Goal: Information Seeking & Learning: Learn about a topic

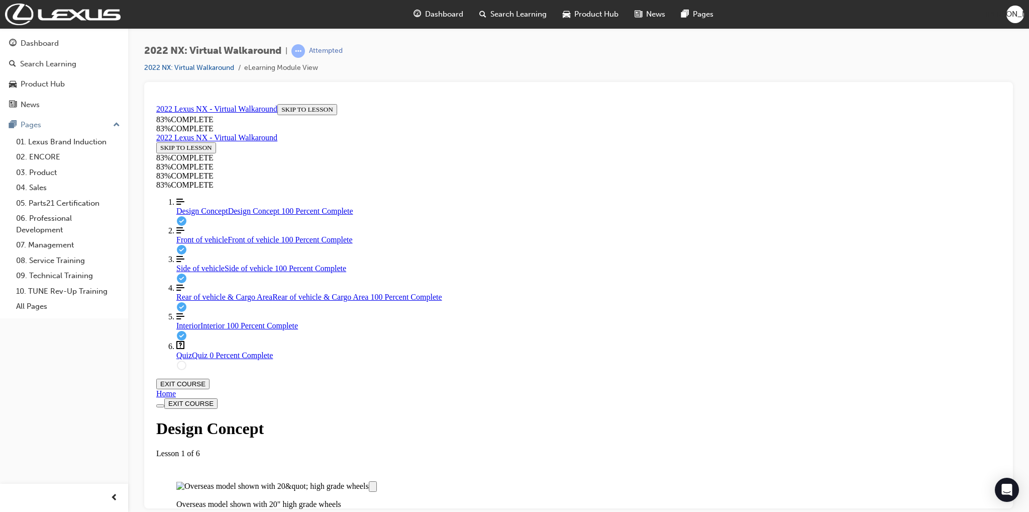
scroll to position [765, 0]
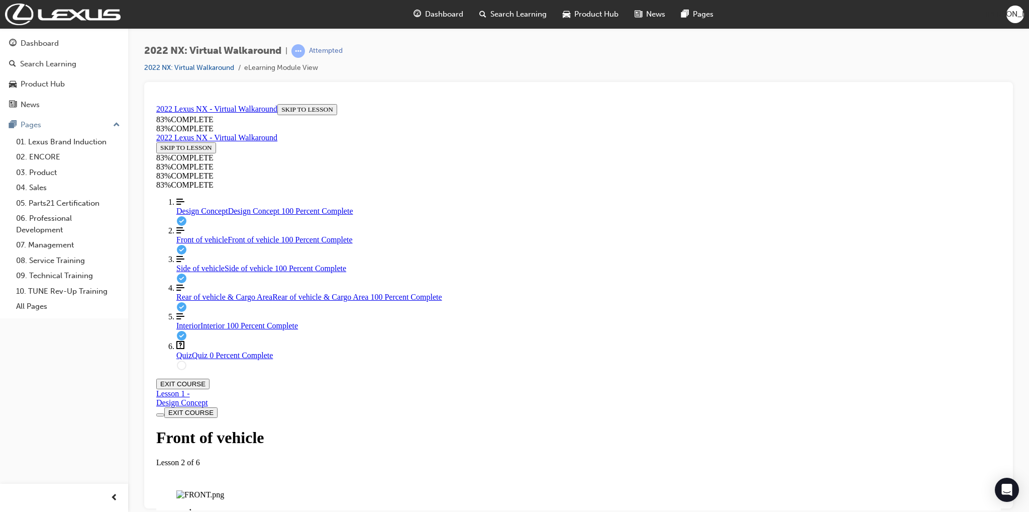
scroll to position [135, 0]
click at [224, 490] on img "Labeled Graphic" at bounding box center [200, 494] width 48 height 9
drag, startPoint x: 582, startPoint y: 243, endPoint x: 608, endPoint y: 284, distance: 48.8
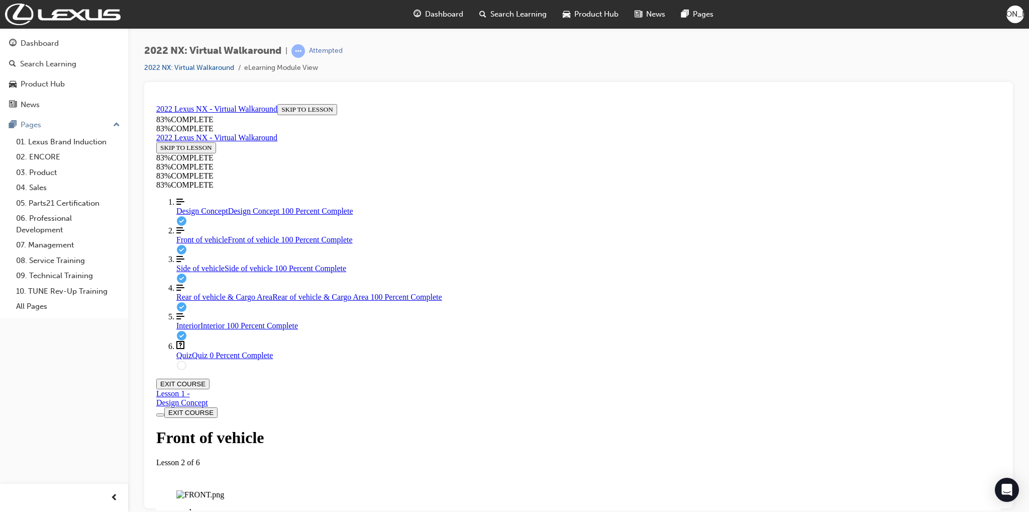
drag, startPoint x: 541, startPoint y: 234, endPoint x: 605, endPoint y: 242, distance: 64.3
drag, startPoint x: 547, startPoint y: 313, endPoint x: 581, endPoint y: 313, distance: 33.7
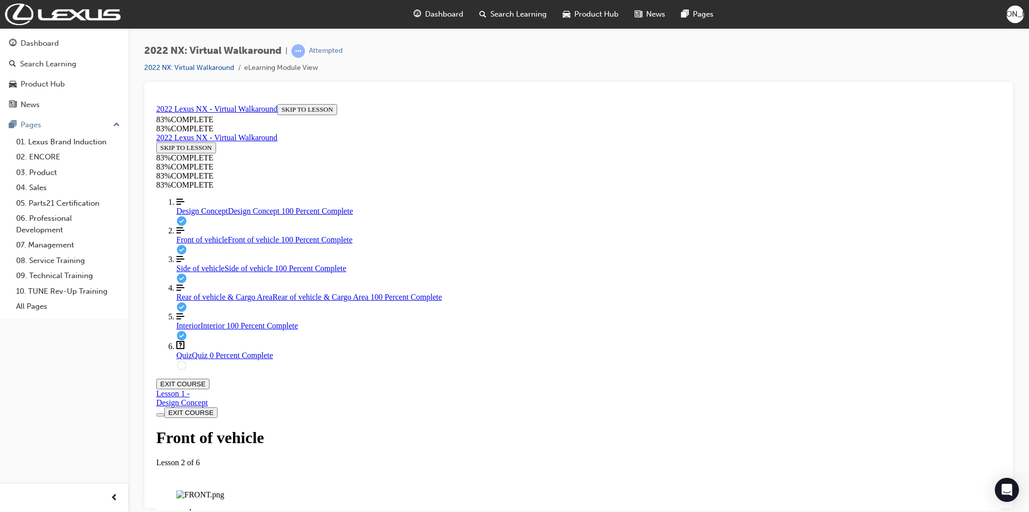
scroll to position [503, 0]
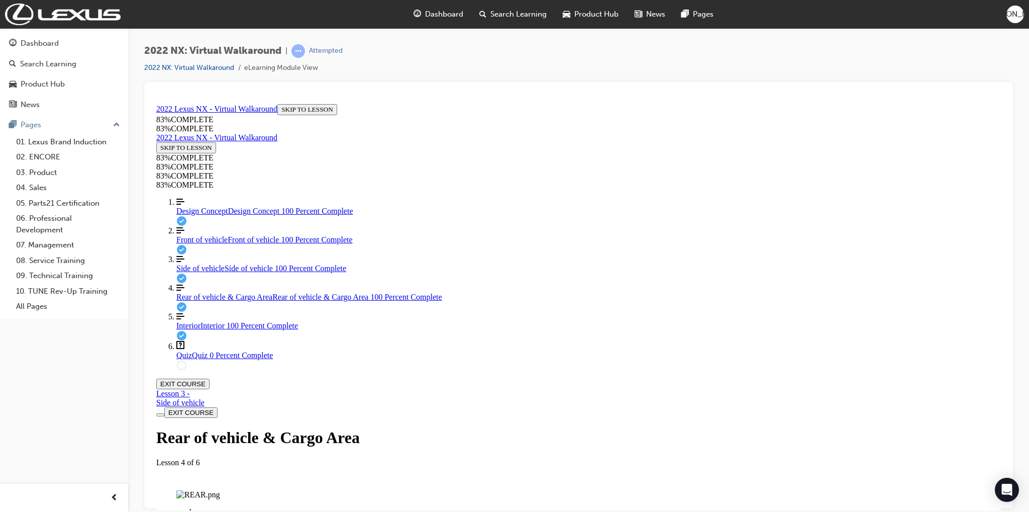
scroll to position [824, 0]
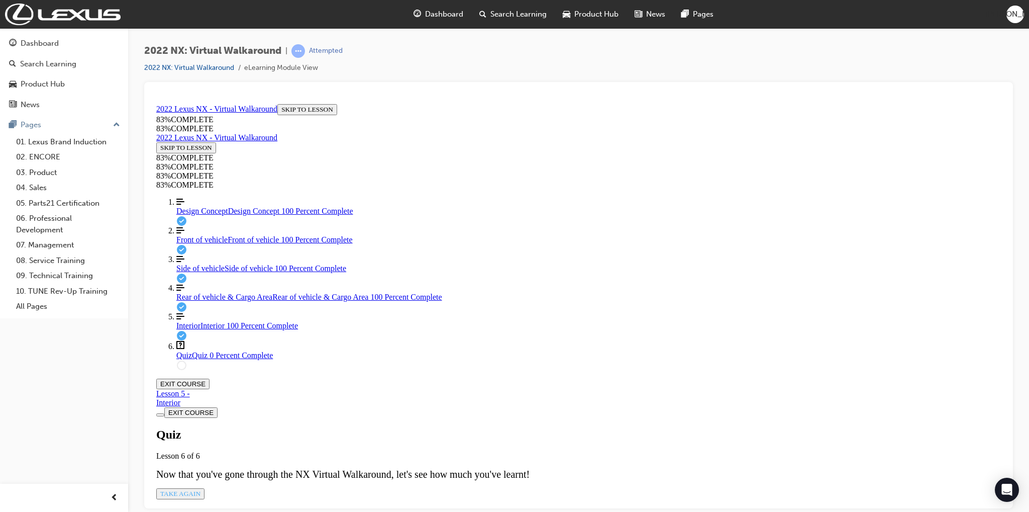
scroll to position [35, 0]
click at [513, 427] on div "Quiz Lesson 6 of 6 Now that you've gone through the NX Virtual Walkaround, let'…" at bounding box center [578, 462] width 845 height 71
click at [201, 489] on span "TAKE AGAIN" at bounding box center [180, 493] width 40 height 8
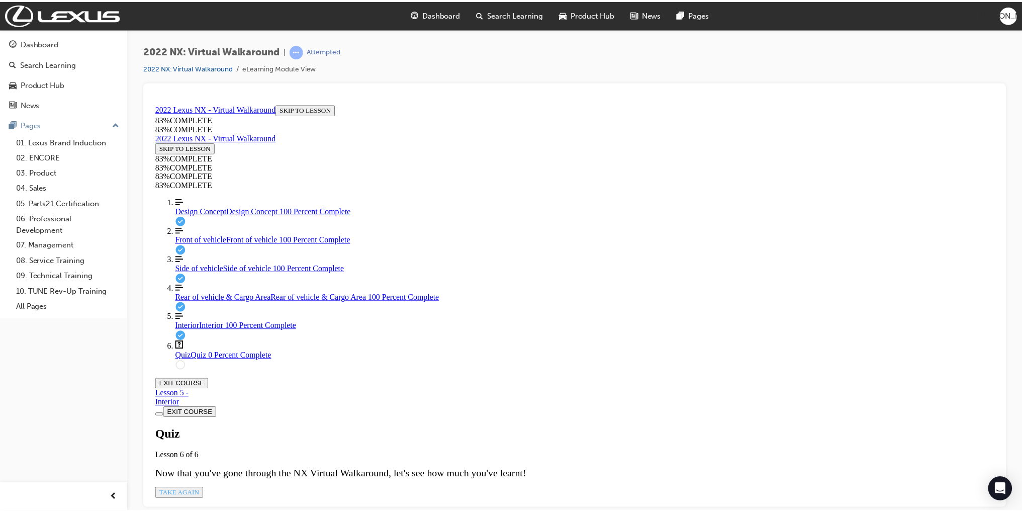
scroll to position [36, 0]
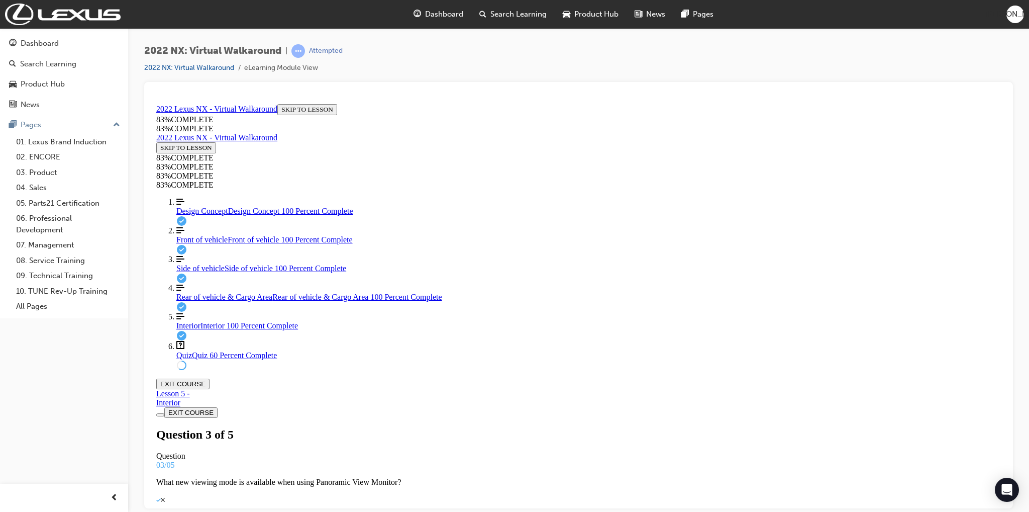
drag, startPoint x: 542, startPoint y: 427, endPoint x: 543, endPoint y: 408, distance: 18.6
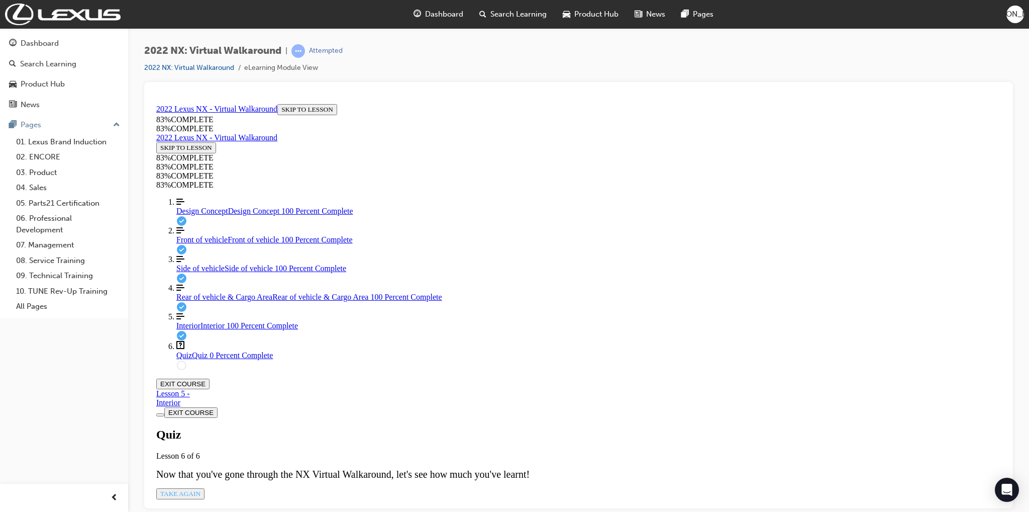
click at [198, 330] on div "Interior Interior 100 Percent Complete" at bounding box center [588, 325] width 825 height 9
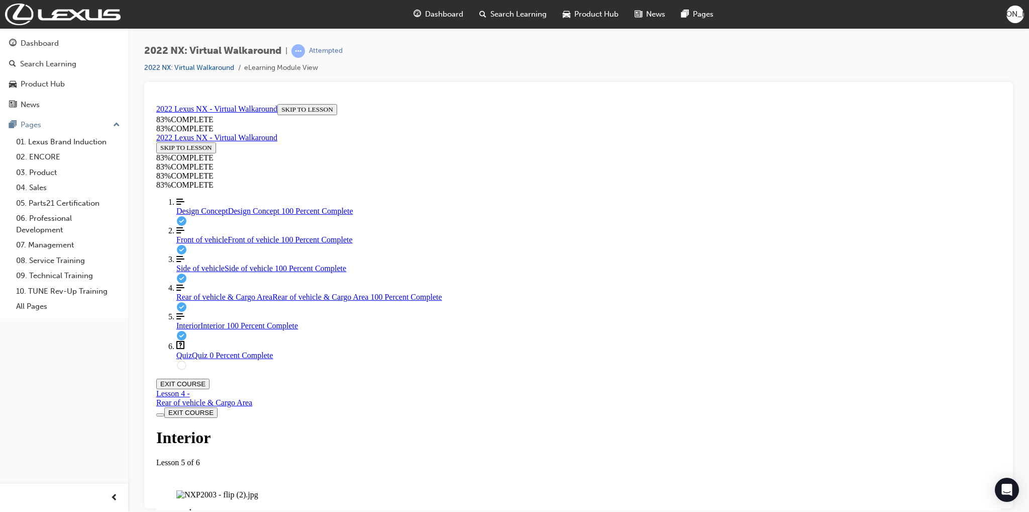
scroll to position [570, 0]
click at [225, 244] on div "Front of vehicle Front of vehicle 100 Percent Complete" at bounding box center [588, 239] width 825 height 9
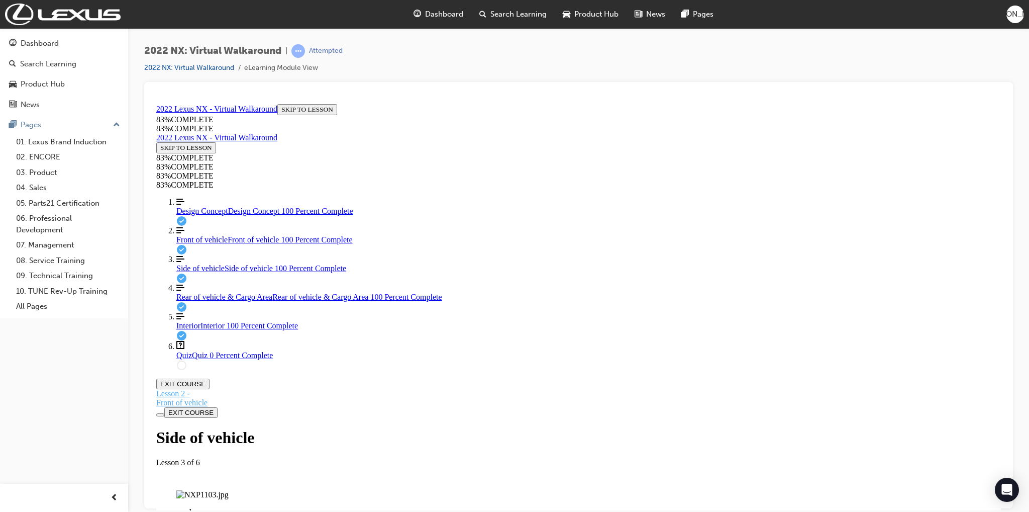
click at [156, 388] on icon "Lesson Content" at bounding box center [156, 388] width 0 height 0
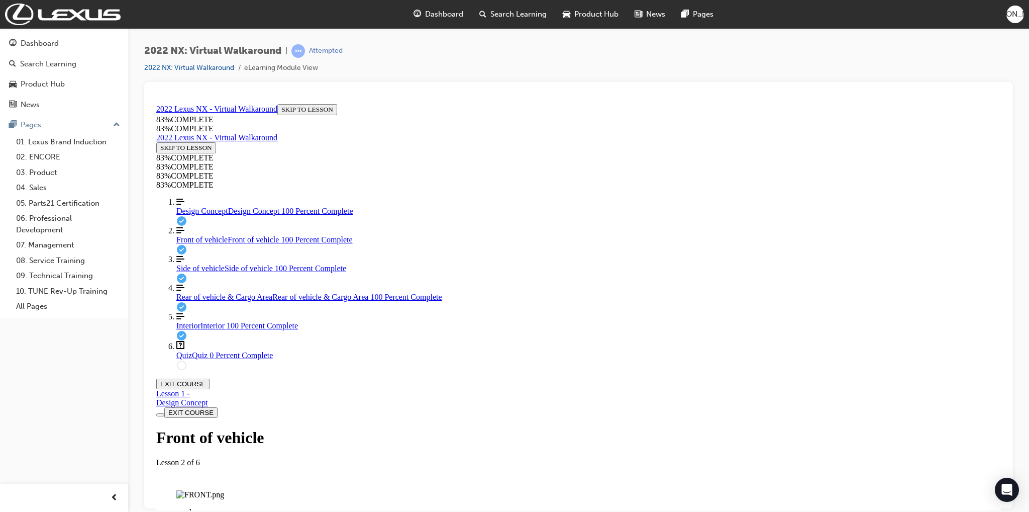
click at [652, 428] on div "Front of vehicle Lesson 2 of 6" at bounding box center [578, 447] width 845 height 38
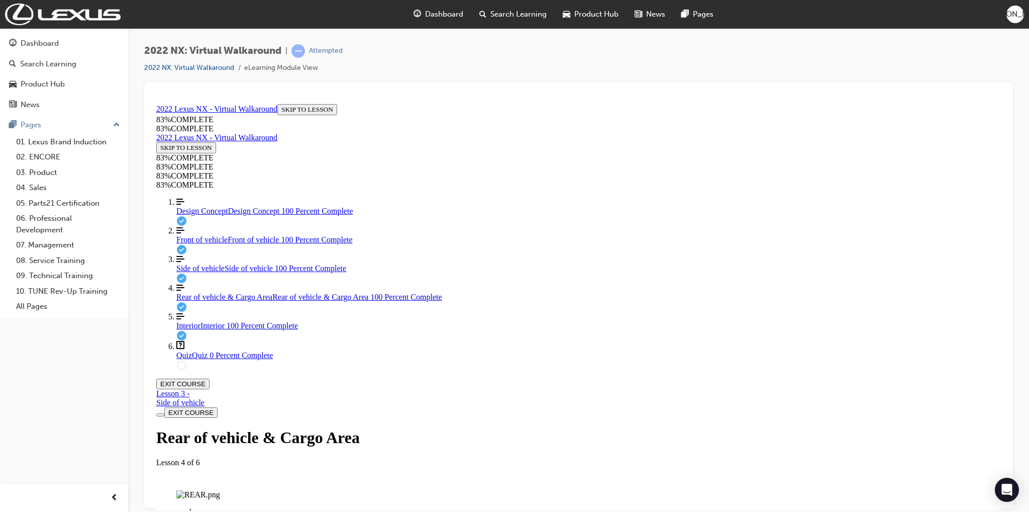
scroll to position [839, 0]
click at [195, 272] on link "Side of vehicle Side of vehicle 100 Percent Complete" at bounding box center [588, 263] width 825 height 18
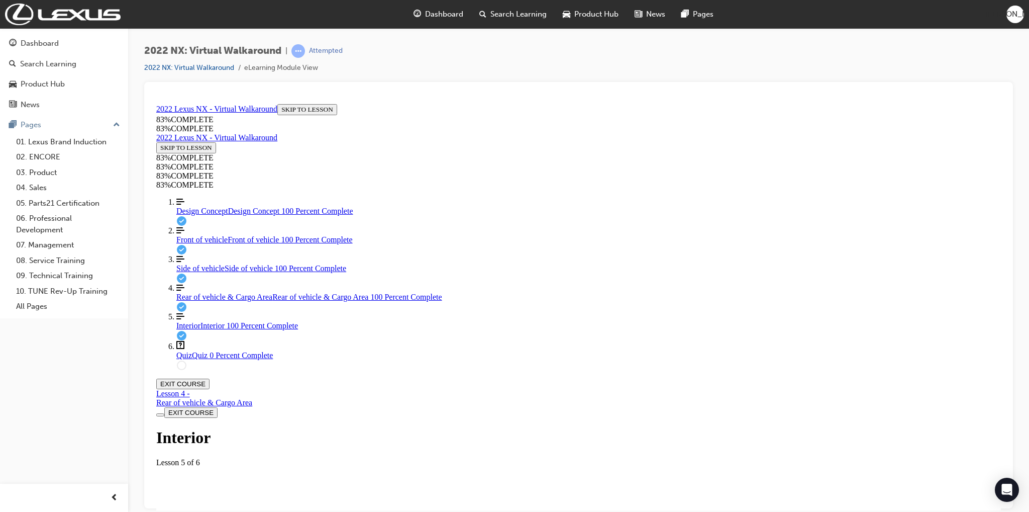
scroll to position [35, 0]
click at [201, 511] on div "Labeled graphic marker, Plus, Not Viewed" at bounding box center [201, 514] width 0 height 0
click at [258, 490] on img "Labeled Graphic" at bounding box center [217, 494] width 82 height 9
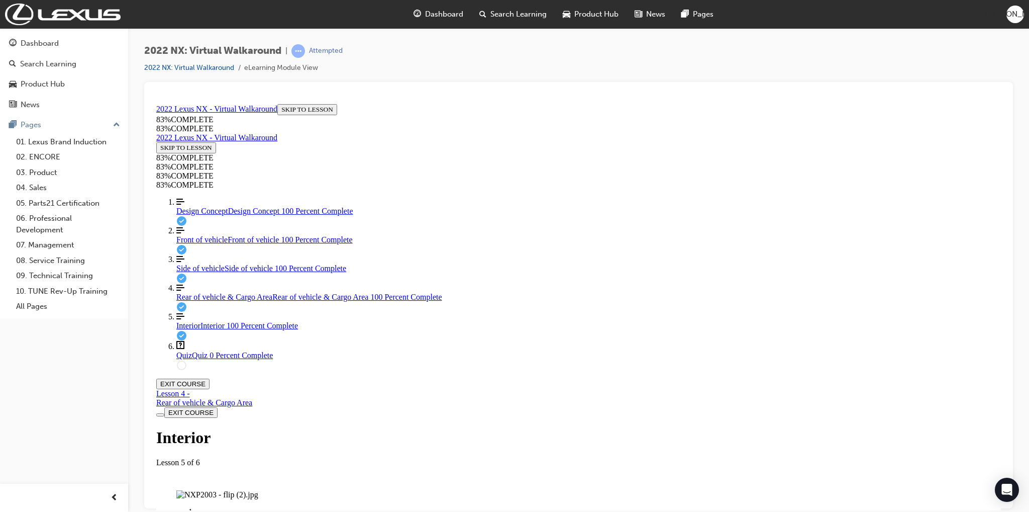
click at [258, 490] on img "Labeled Graphic" at bounding box center [217, 494] width 82 height 9
click at [206, 301] on link "Rear of vehicle & Cargo Area Rear of vehicle & Cargo Area 100 Percent Complete" at bounding box center [588, 292] width 825 height 18
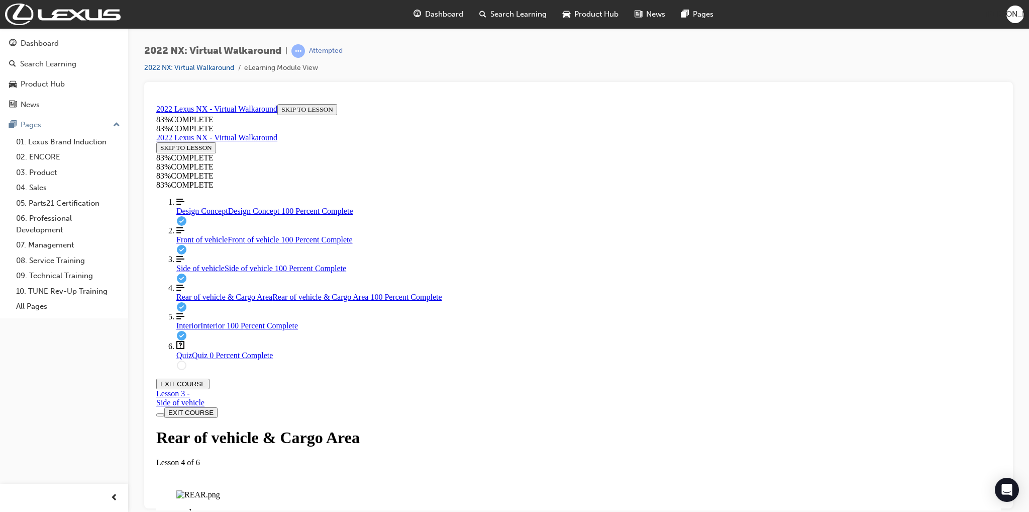
click at [189, 272] on link "Side of vehicle Side of vehicle 100 Percent Complete" at bounding box center [588, 263] width 825 height 18
click at [229, 490] on img "Labeled Graphic" at bounding box center [202, 494] width 52 height 9
click at [201, 511] on div "Labeled graphic marker, Plus, Not Viewed" at bounding box center [201, 514] width 0 height 0
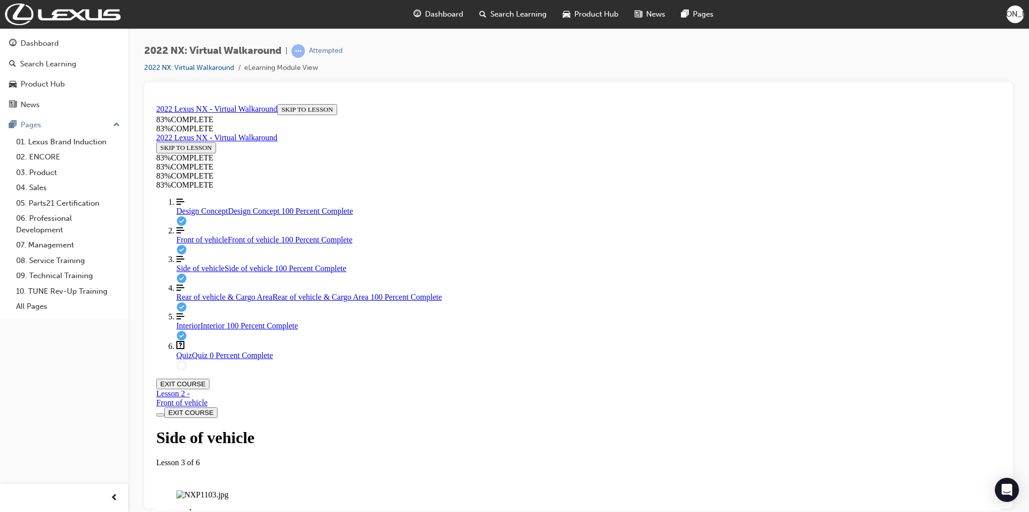
scroll to position [64, 0]
click at [229, 490] on img "Labeled Graphic" at bounding box center [202, 494] width 52 height 9
click at [207, 243] on span "Front of vehicle" at bounding box center [201, 239] width 51 height 9
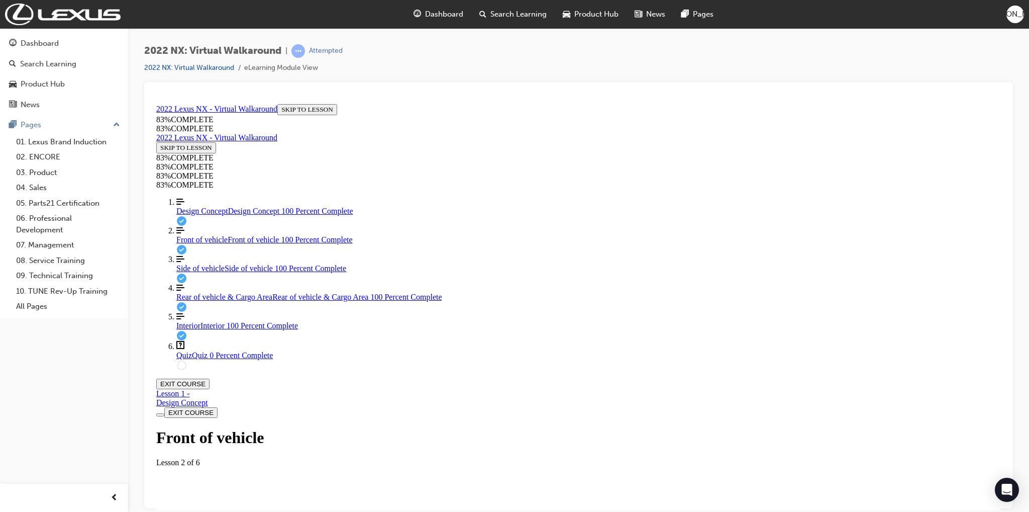
scroll to position [0, 0]
click at [645, 428] on div "Front of vehicle Lesson 2 of 6" at bounding box center [578, 447] width 845 height 38
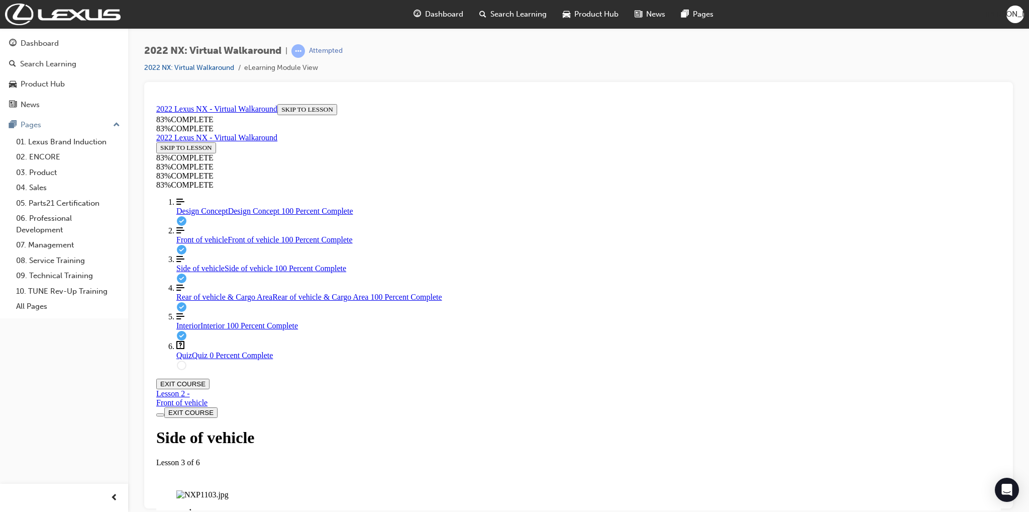
scroll to position [804, 0]
click at [220, 490] on img "Labeled Graphic" at bounding box center [198, 494] width 44 height 9
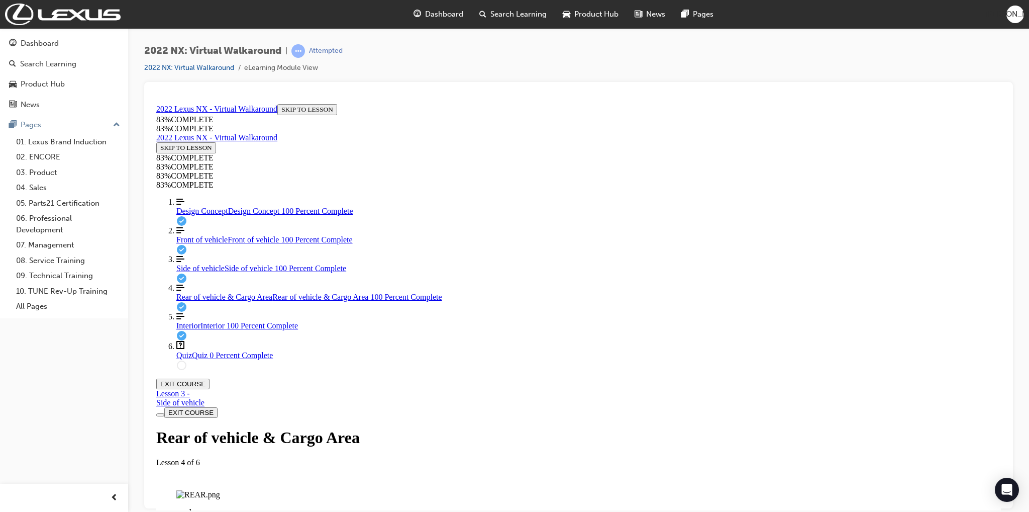
scroll to position [487, 0]
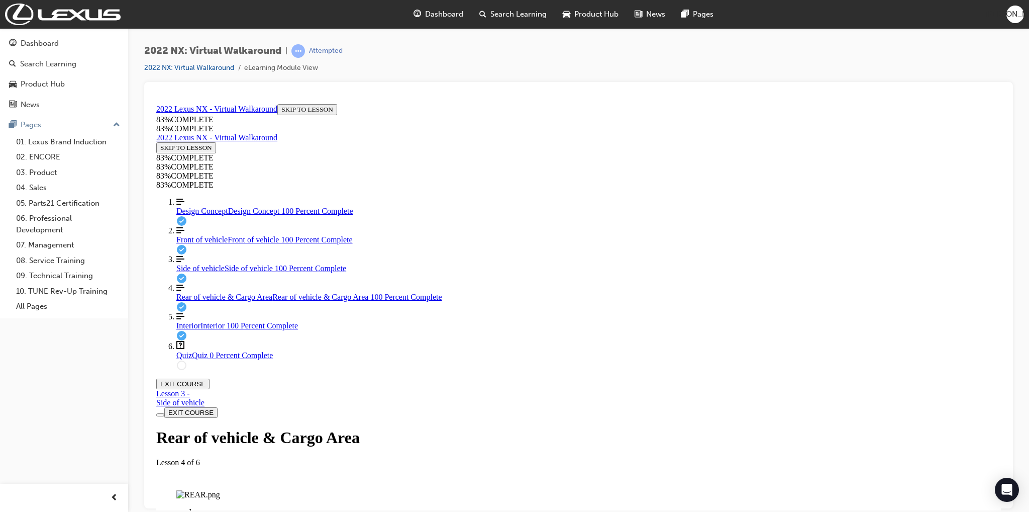
scroll to position [1126, 0]
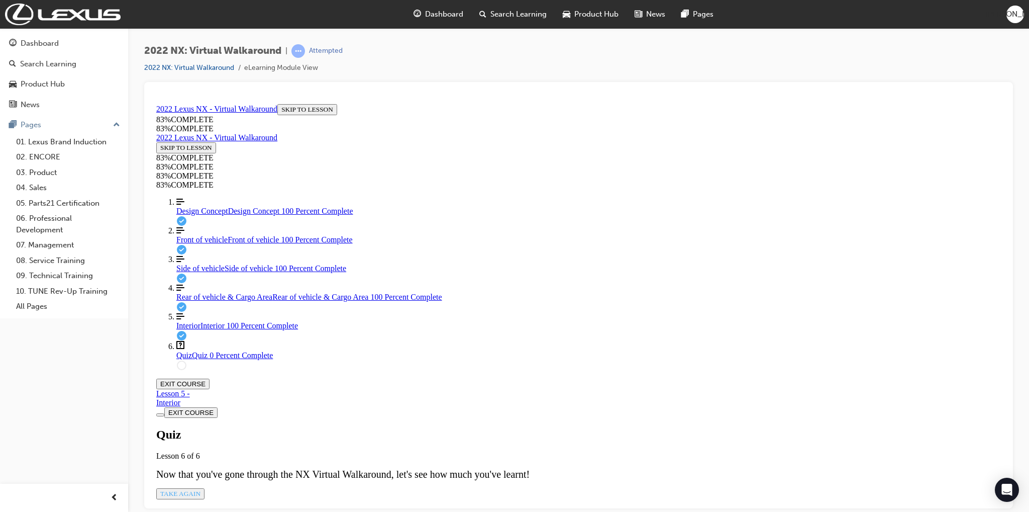
scroll to position [35, 0]
click at [201, 489] on span "TAKE AGAIN" at bounding box center [180, 493] width 40 height 8
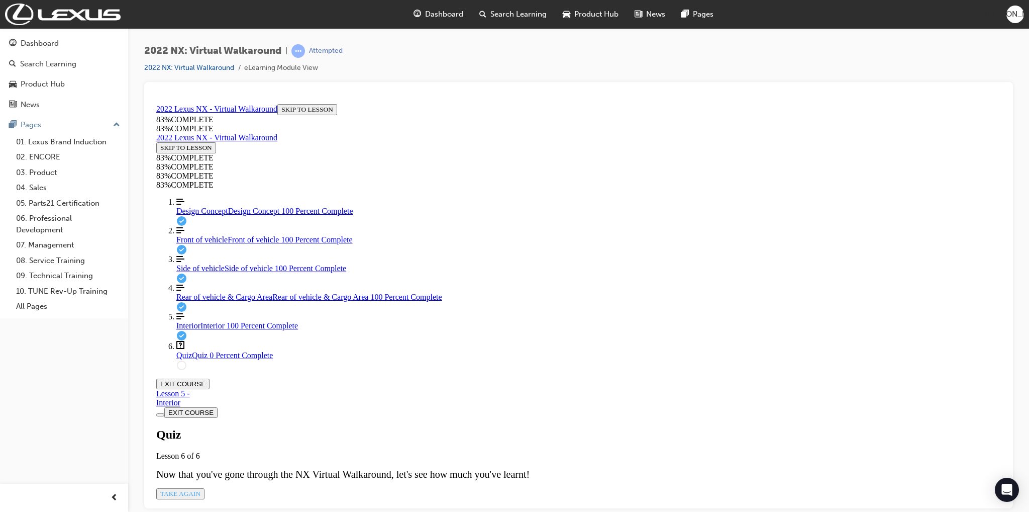
click at [203, 243] on span "Front of vehicle" at bounding box center [201, 239] width 51 height 9
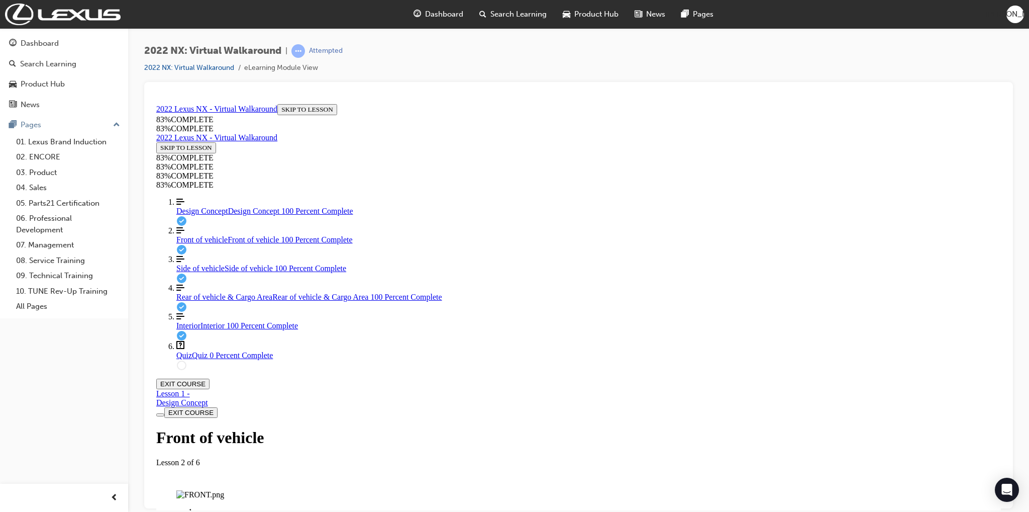
scroll to position [436, 0]
click at [188, 329] on span "Interior" at bounding box center [188, 325] width 24 height 9
click at [258, 490] on img "Labeled Graphic" at bounding box center [217, 494] width 82 height 9
click at [205, 511] on button "Labeled graphic marker, Plus, Not Viewed" at bounding box center [201, 513] width 8 height 3
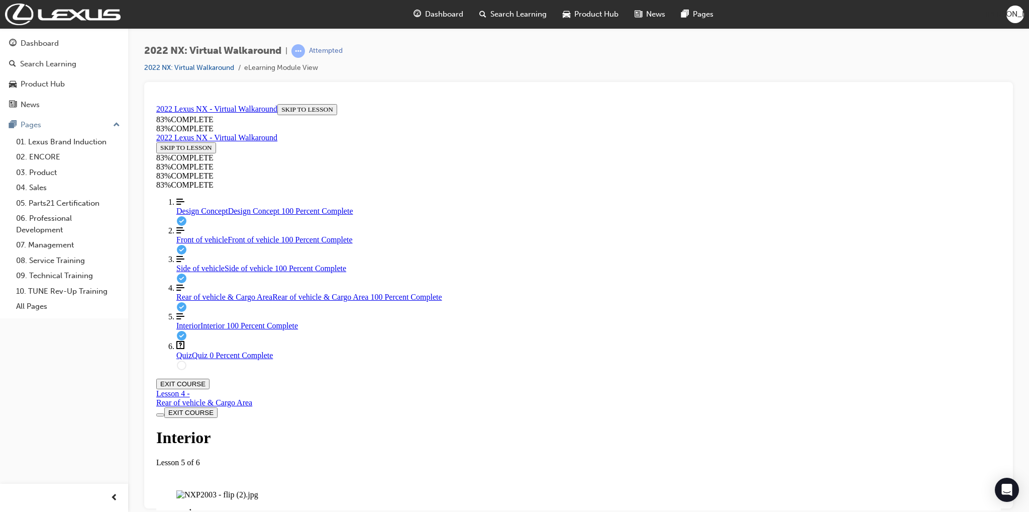
scroll to position [317, 0]
click at [258, 490] on img "Labeled Graphic" at bounding box center [217, 494] width 82 height 9
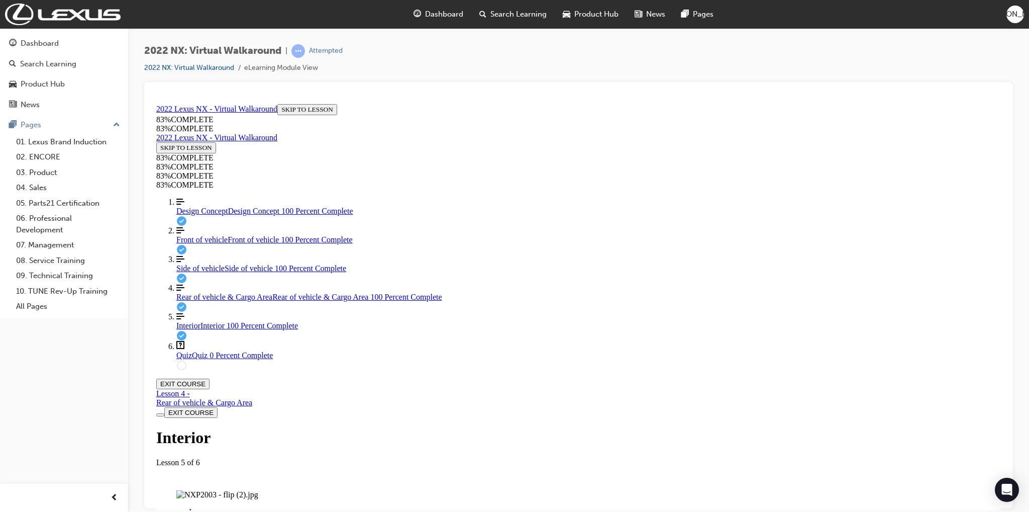
click at [258, 490] on img "Labeled Graphic" at bounding box center [217, 494] width 82 height 9
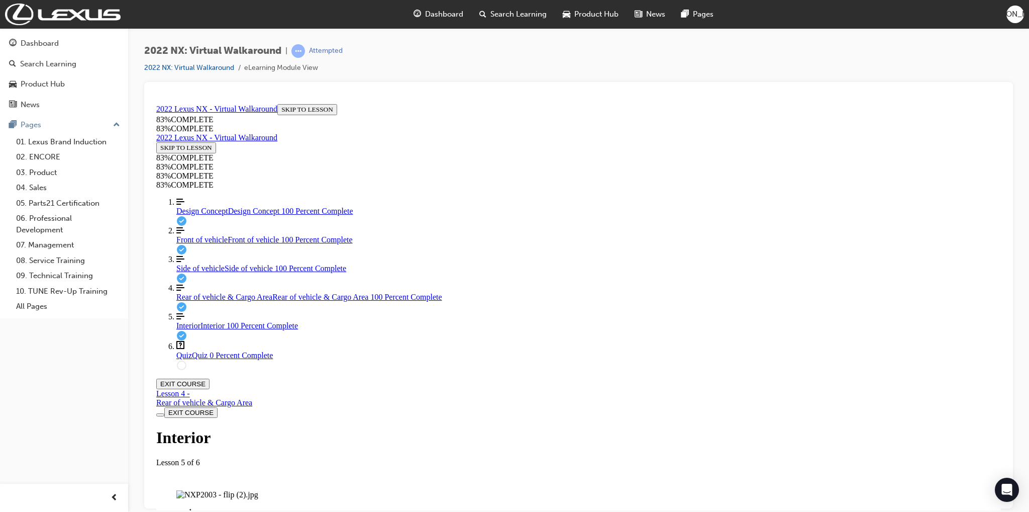
drag, startPoint x: 602, startPoint y: 265, endPoint x: 617, endPoint y: 261, distance: 16.2
click at [258, 490] on img "Labeled Graphic" at bounding box center [217, 494] width 82 height 9
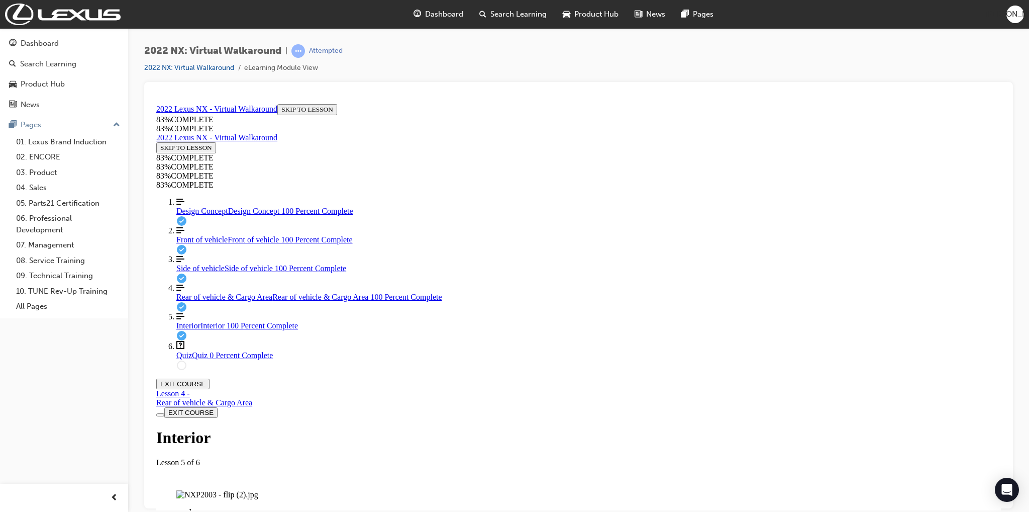
scroll to position [21, 0]
click at [258, 490] on img "Labeled Graphic" at bounding box center [217, 494] width 82 height 9
click at [213, 301] on span "Rear of vehicle & Cargo Area" at bounding box center [224, 296] width 96 height 9
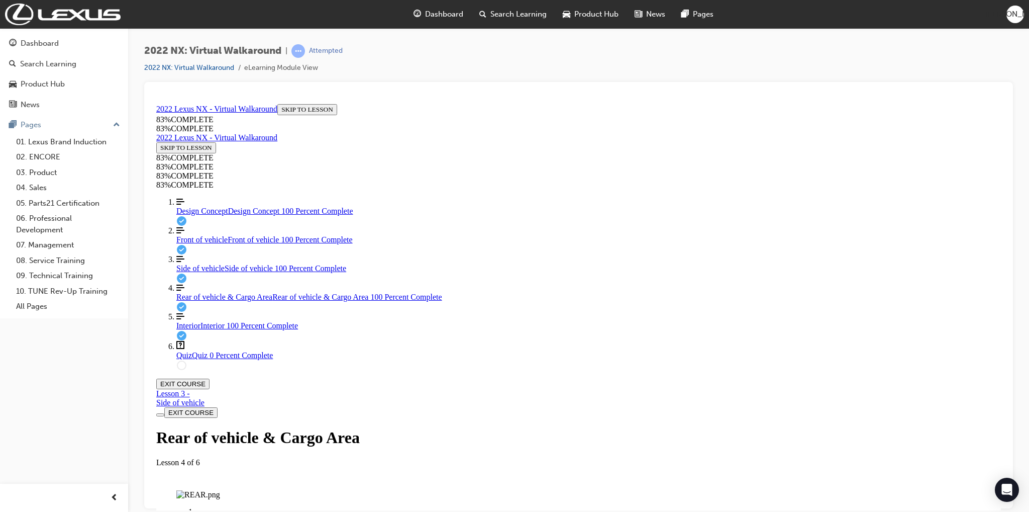
click at [220, 490] on img "Labeled Graphic" at bounding box center [198, 494] width 44 height 9
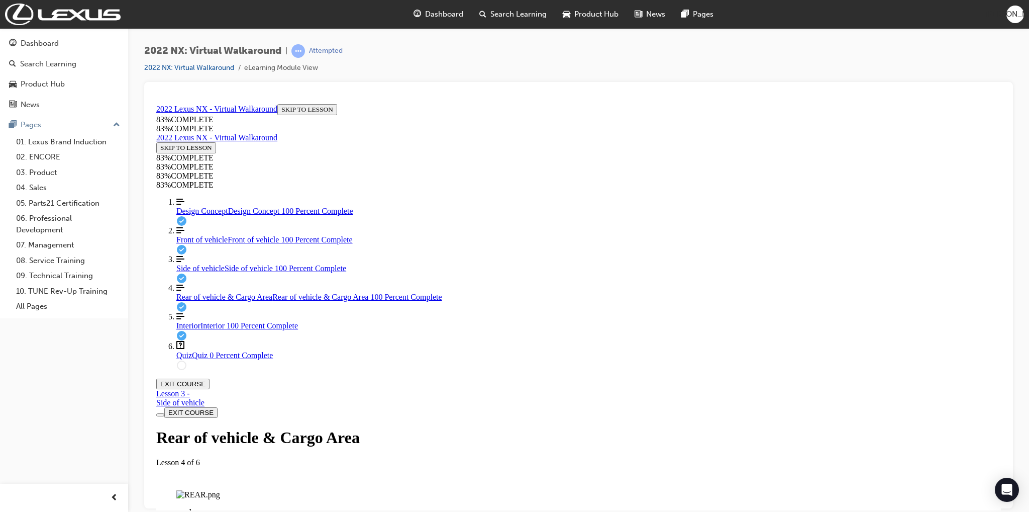
click at [220, 490] on img "Labeled Graphic" at bounding box center [198, 494] width 44 height 9
click at [211, 359] on link "Question box Question mark inside of a square Quiz Quiz 0 Percent Complete" at bounding box center [588, 349] width 825 height 19
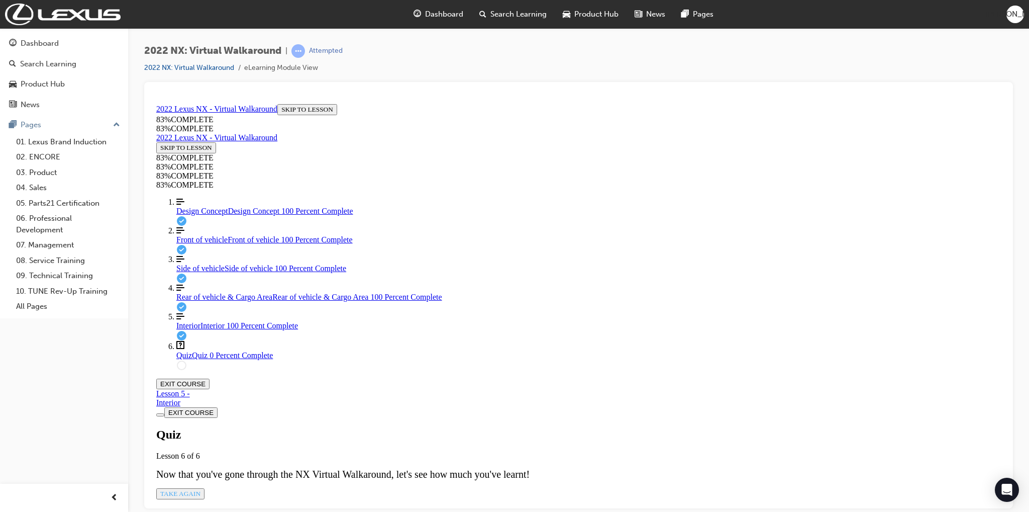
scroll to position [35, 0]
click at [201, 489] on span "TAKE AGAIN" at bounding box center [180, 493] width 40 height 8
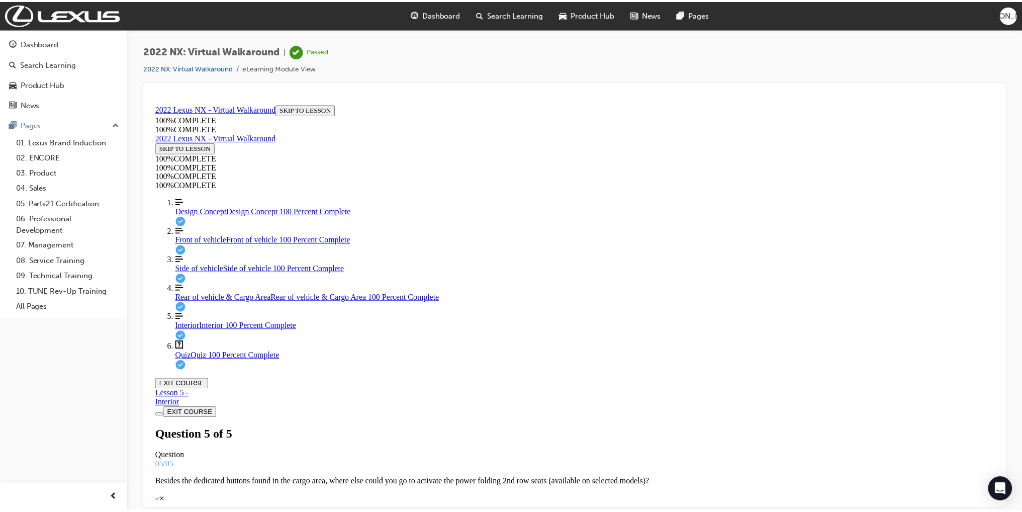
scroll to position [0, 0]
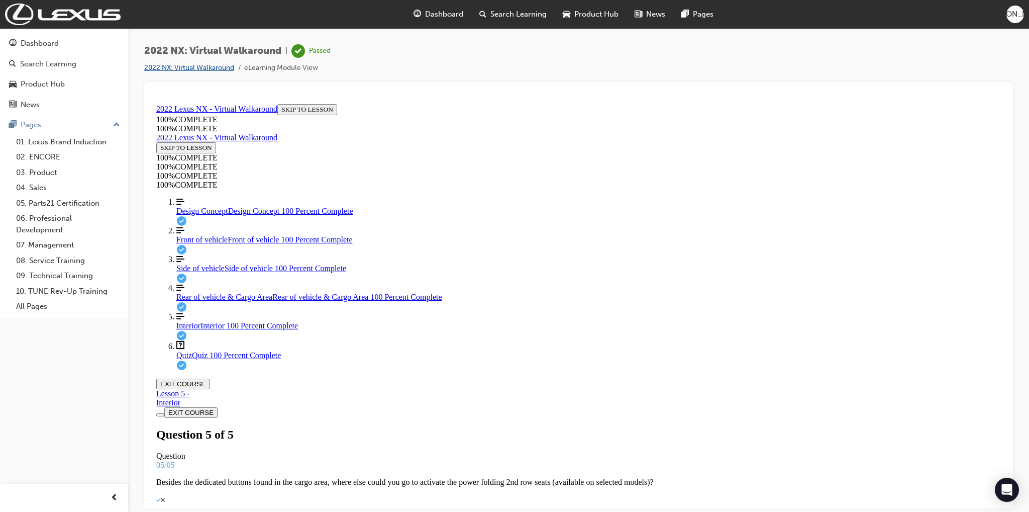
click at [181, 68] on link "2022 NX: Virtual Walkaround" at bounding box center [189, 67] width 90 height 9
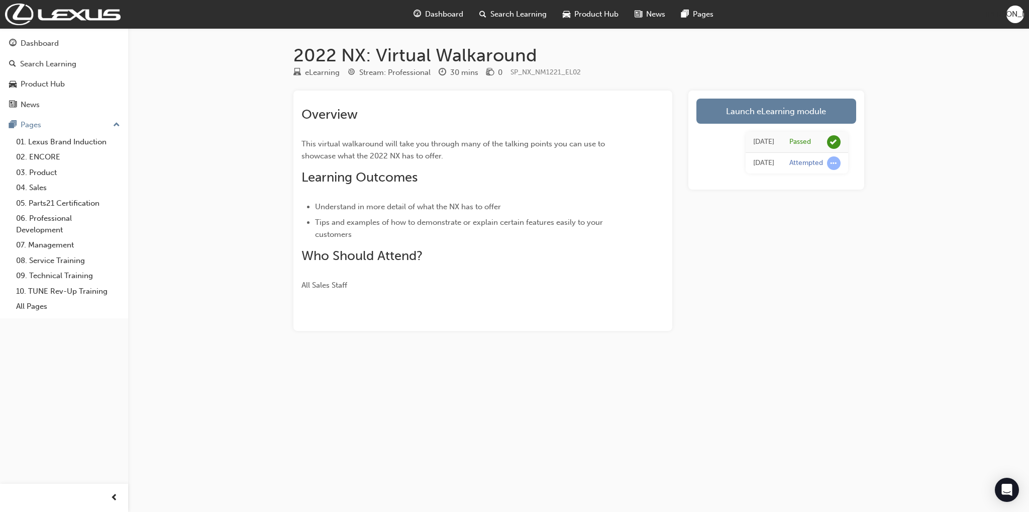
click at [253, 157] on div "2022 NX: Virtual Walkaround eLearning Stream: Professional 30 mins 0 SP_NX_NM12…" at bounding box center [514, 256] width 1029 height 512
click at [34, 47] on div "Dashboard" at bounding box center [40, 44] width 38 height 12
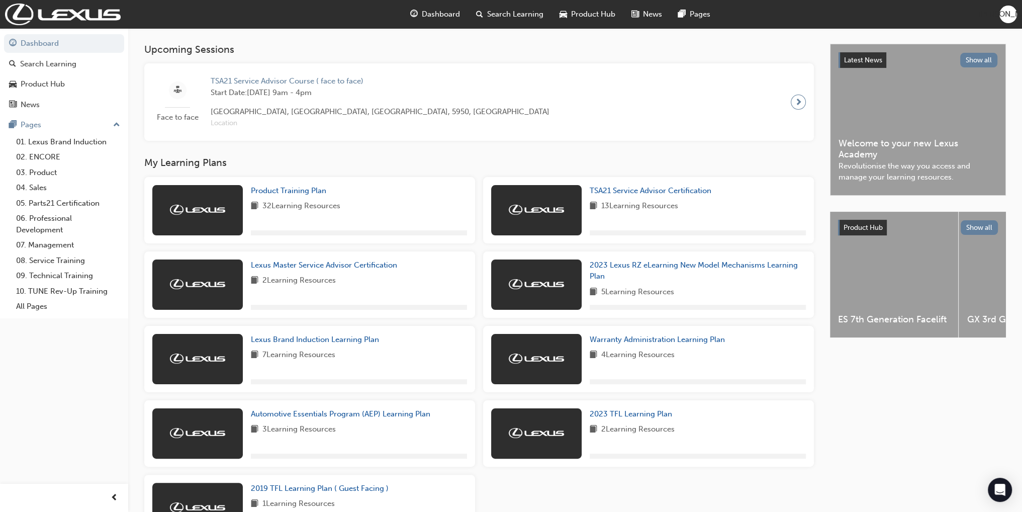
scroll to position [251, 0]
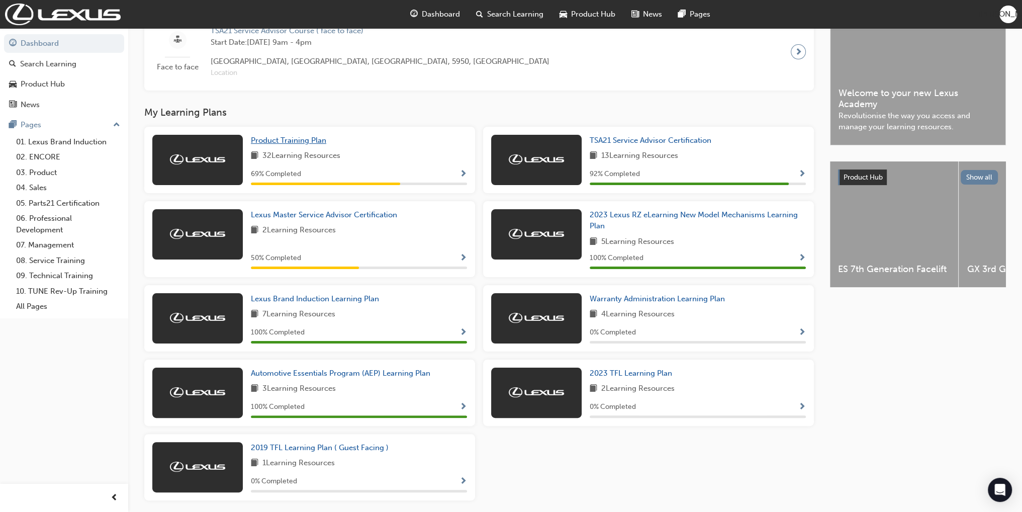
click at [303, 141] on span "Product Training Plan" at bounding box center [288, 140] width 75 height 9
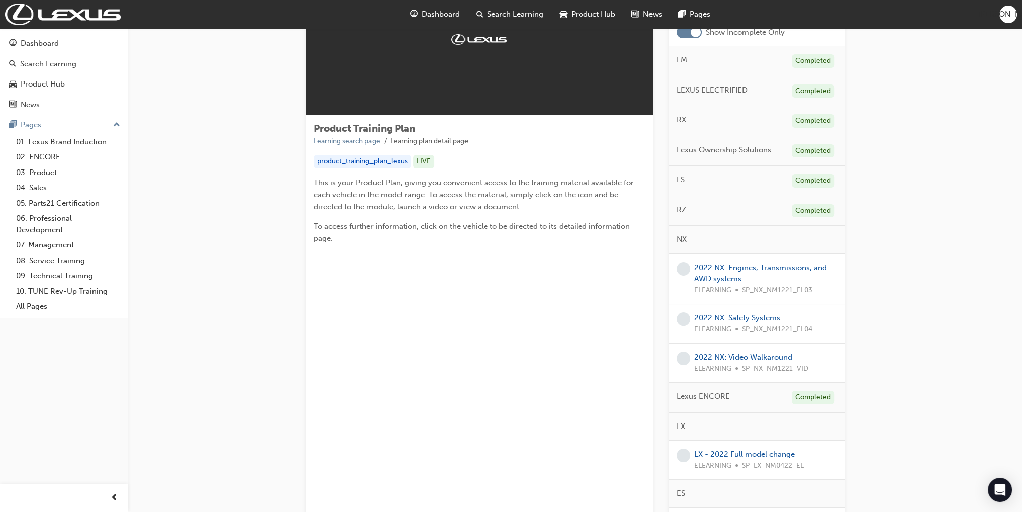
scroll to position [101, 0]
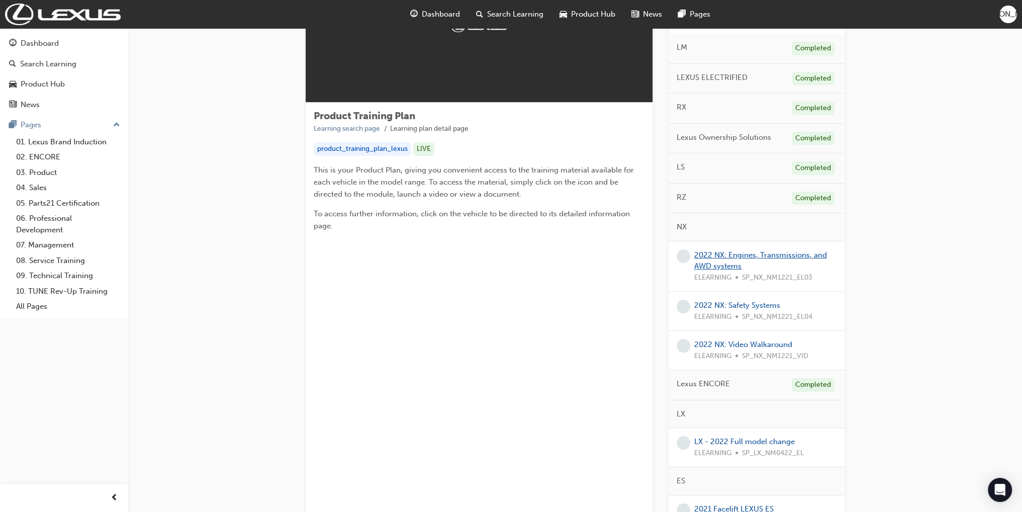
click at [728, 255] on link "2022 NX: Engines, Transmissions, and AWD systems" at bounding box center [760, 260] width 133 height 21
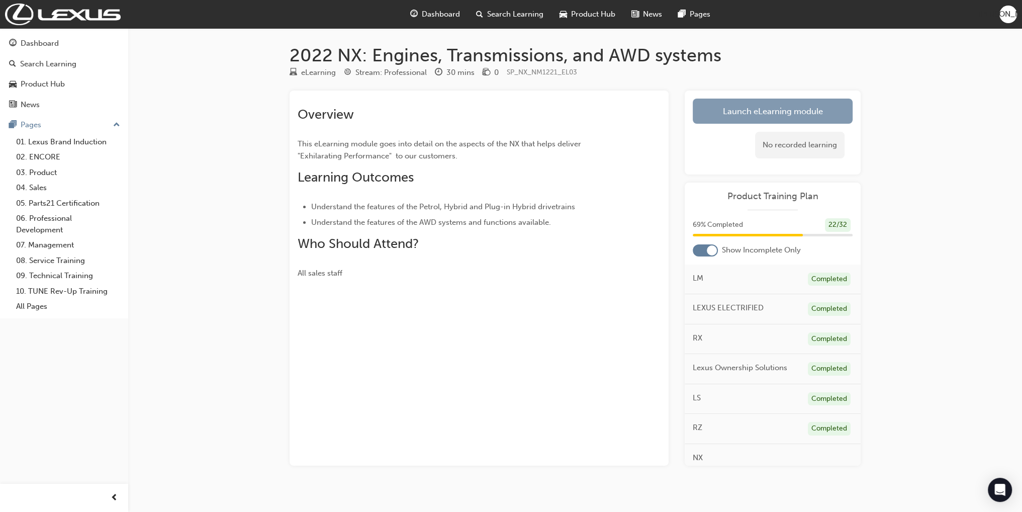
click at [748, 107] on link "Launch eLearning module" at bounding box center [773, 111] width 160 height 25
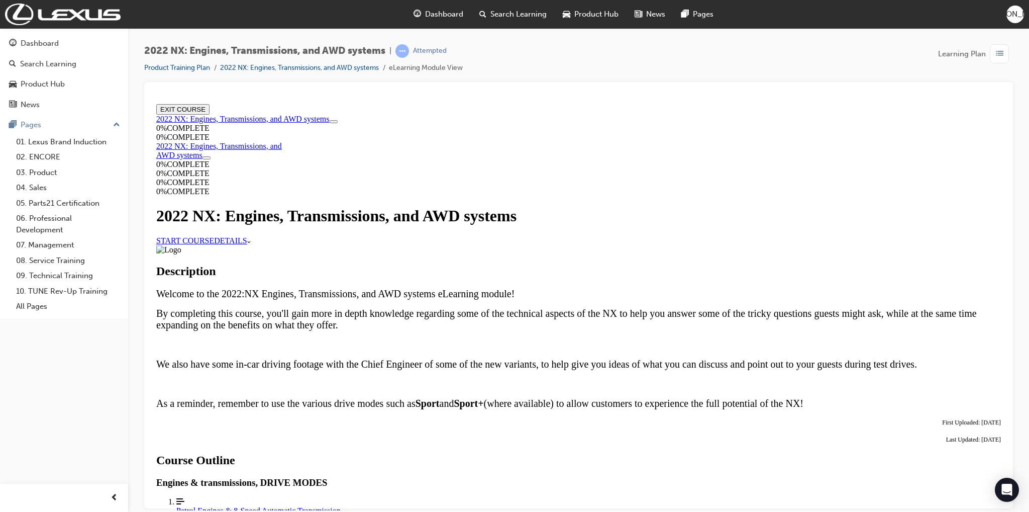
scroll to position [151, 0]
click at [214, 236] on link "START COURSE" at bounding box center [185, 240] width 58 height 9
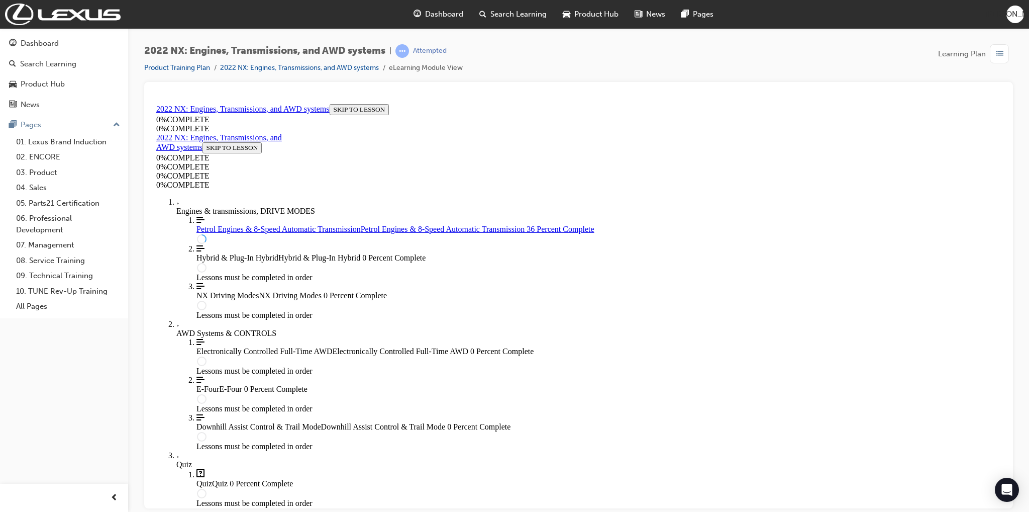
scroll to position [688, 0]
